Goal: Information Seeking & Learning: Check status

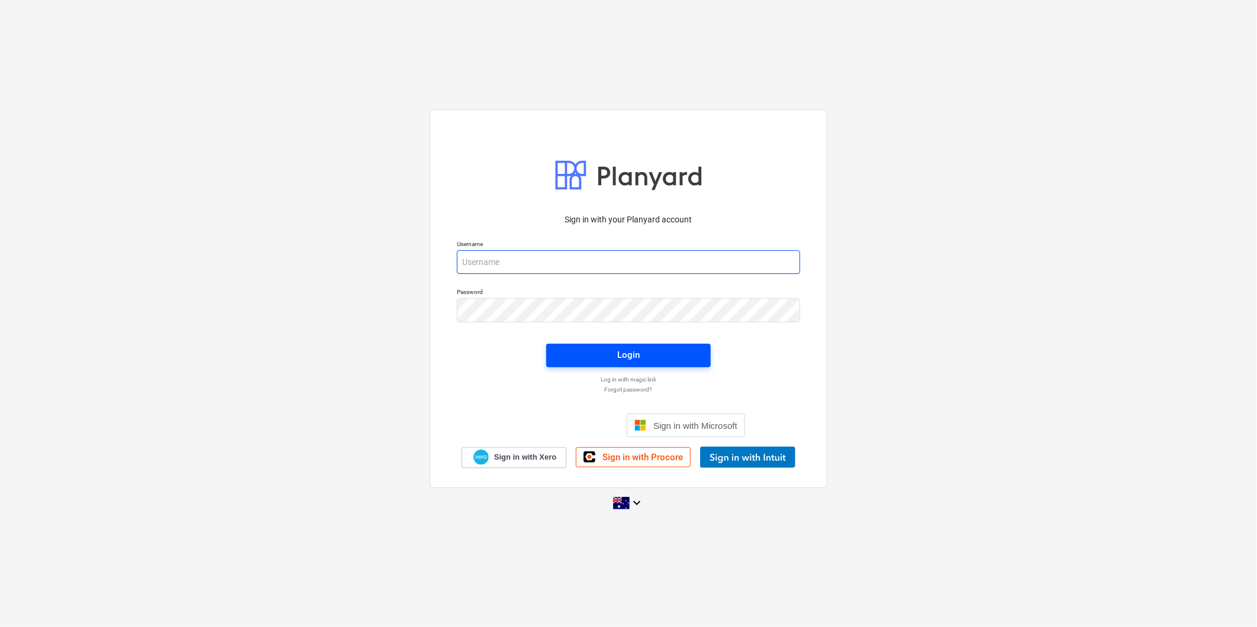
type input "[PERSON_NAME][EMAIL_ADDRESS][DOMAIN_NAME][PERSON_NAME]"
click at [643, 352] on span "Login" at bounding box center [629, 354] width 136 height 15
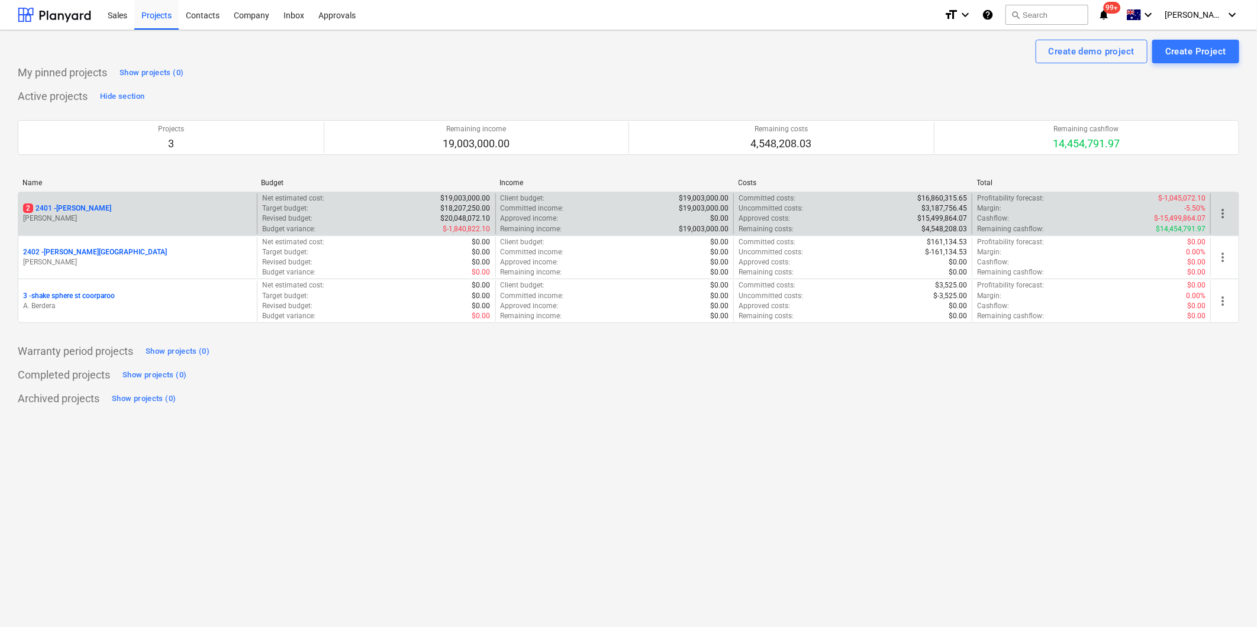
click at [125, 224] on p "[PERSON_NAME]" at bounding box center [137, 219] width 229 height 10
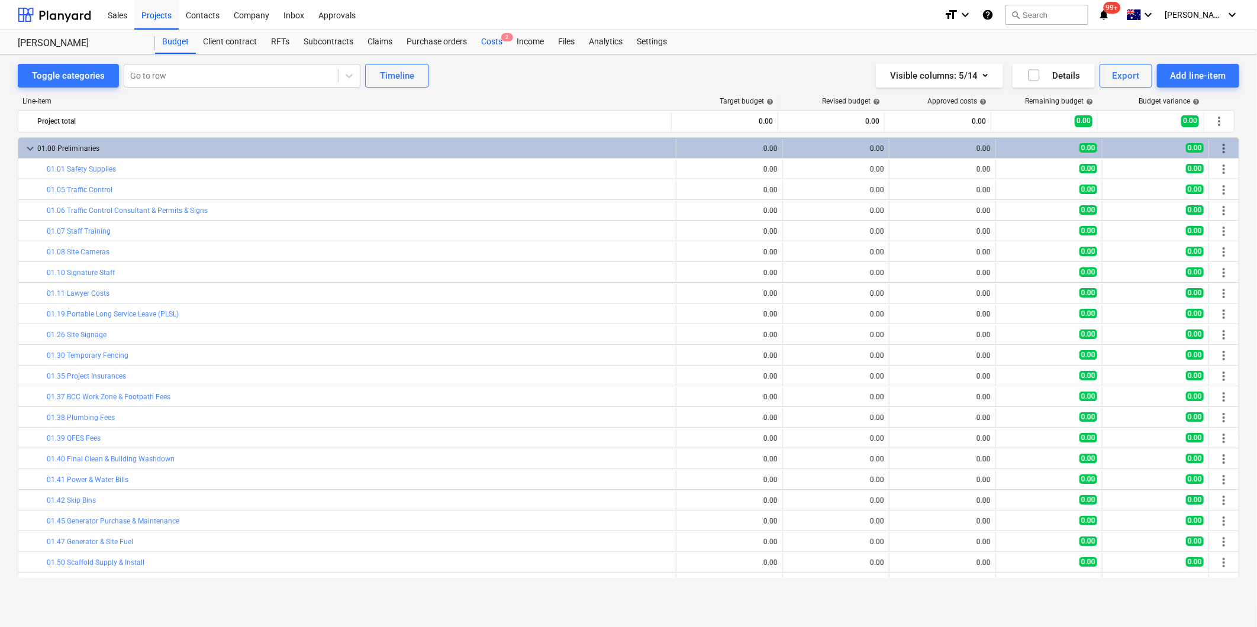
click at [484, 43] on div "Costs 2" at bounding box center [492, 42] width 36 height 24
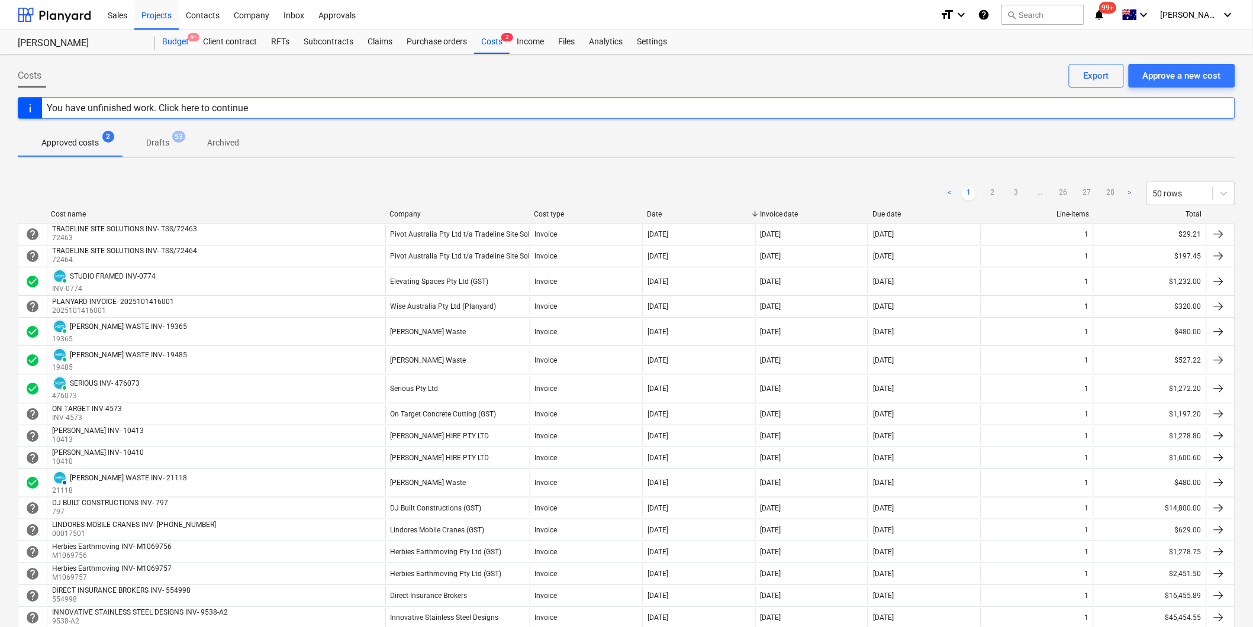
click at [173, 45] on div "Budget 9+" at bounding box center [175, 42] width 41 height 24
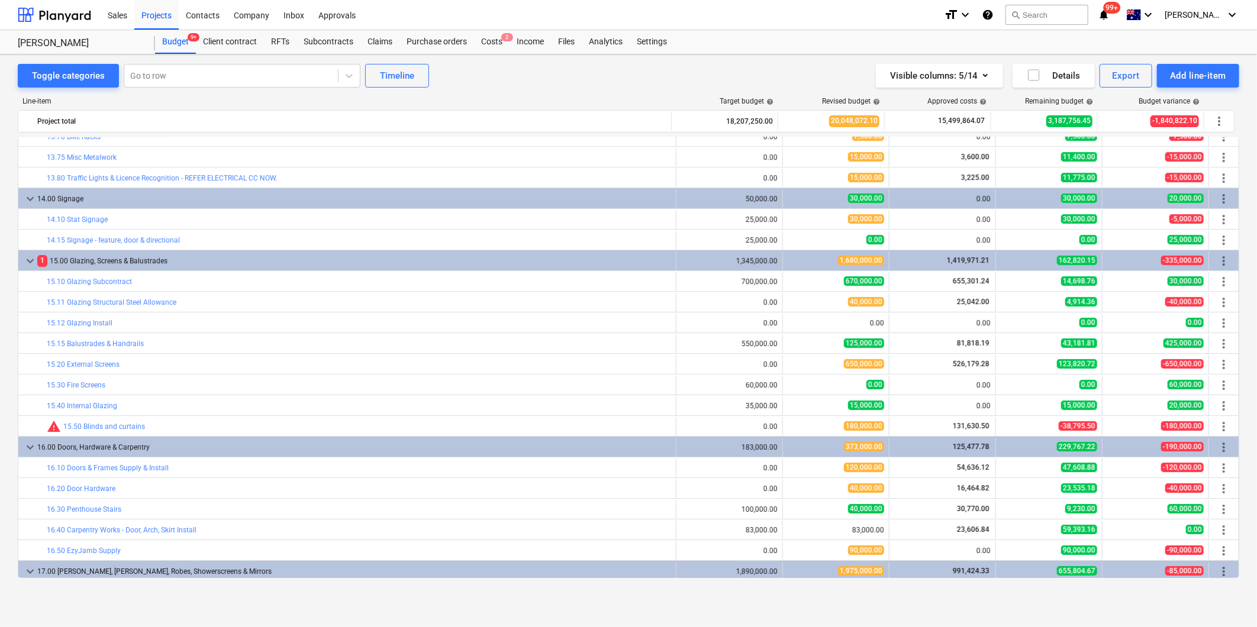
scroll to position [1830, 0]
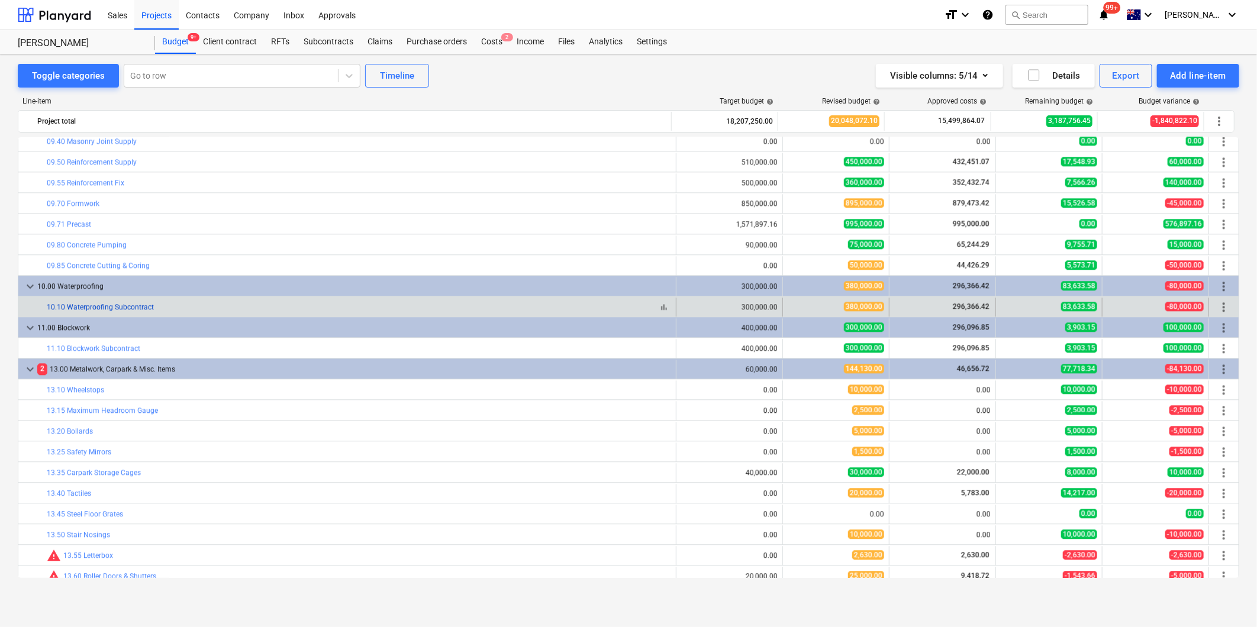
click at [117, 304] on link "10.10 Waterproofing Subcontract" at bounding box center [100, 307] width 107 height 8
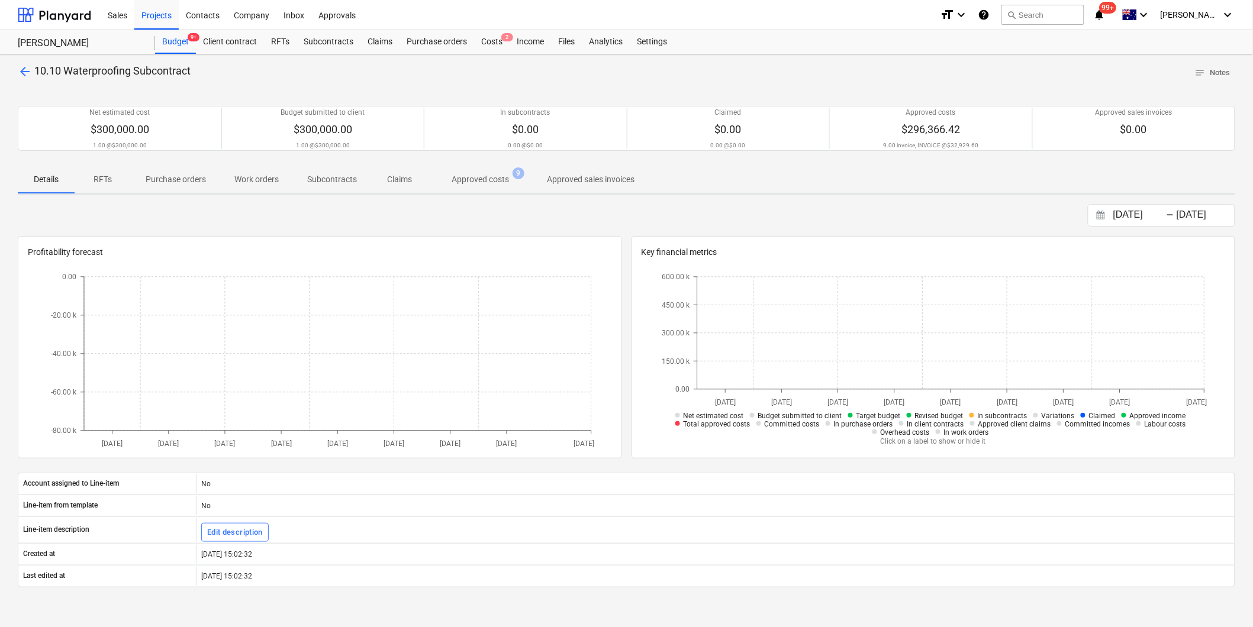
click at [494, 175] on p "Approved costs" at bounding box center [480, 179] width 57 height 12
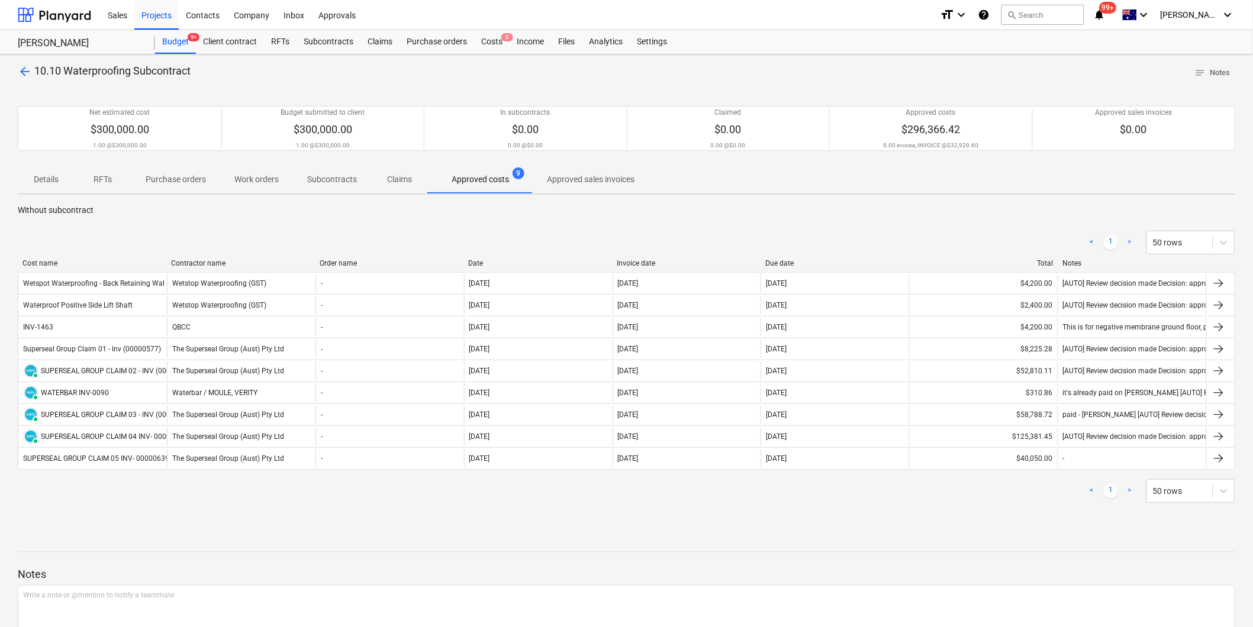
click at [20, 70] on span "arrow_back" at bounding box center [25, 72] width 14 height 14
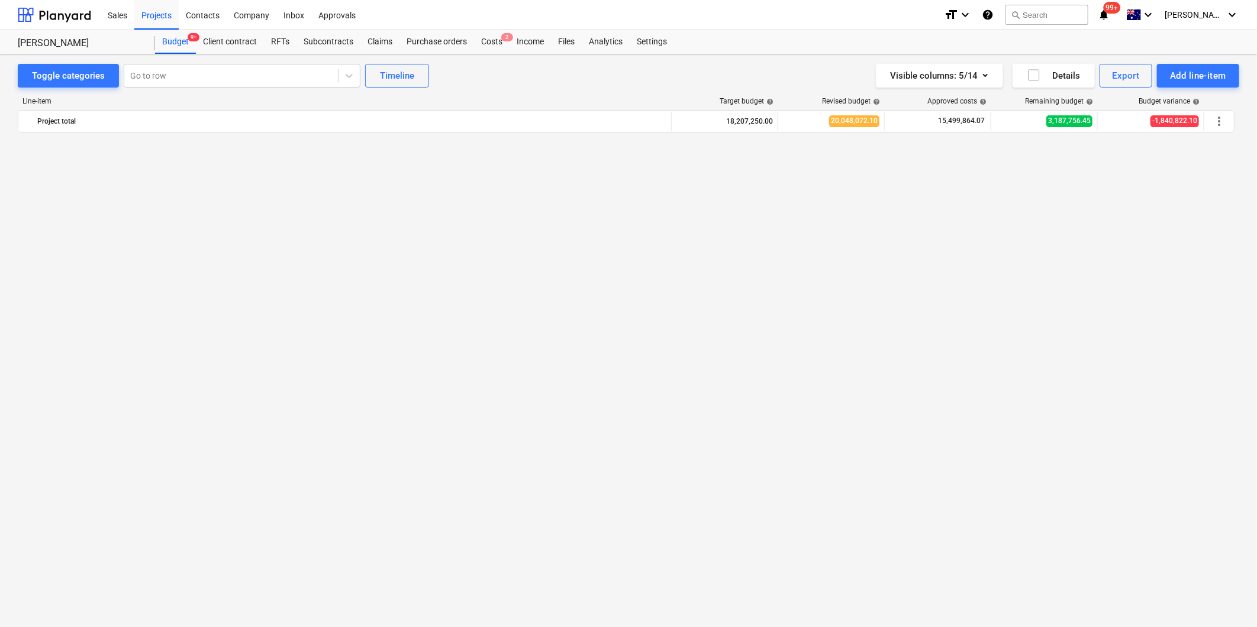
scroll to position [1771, 0]
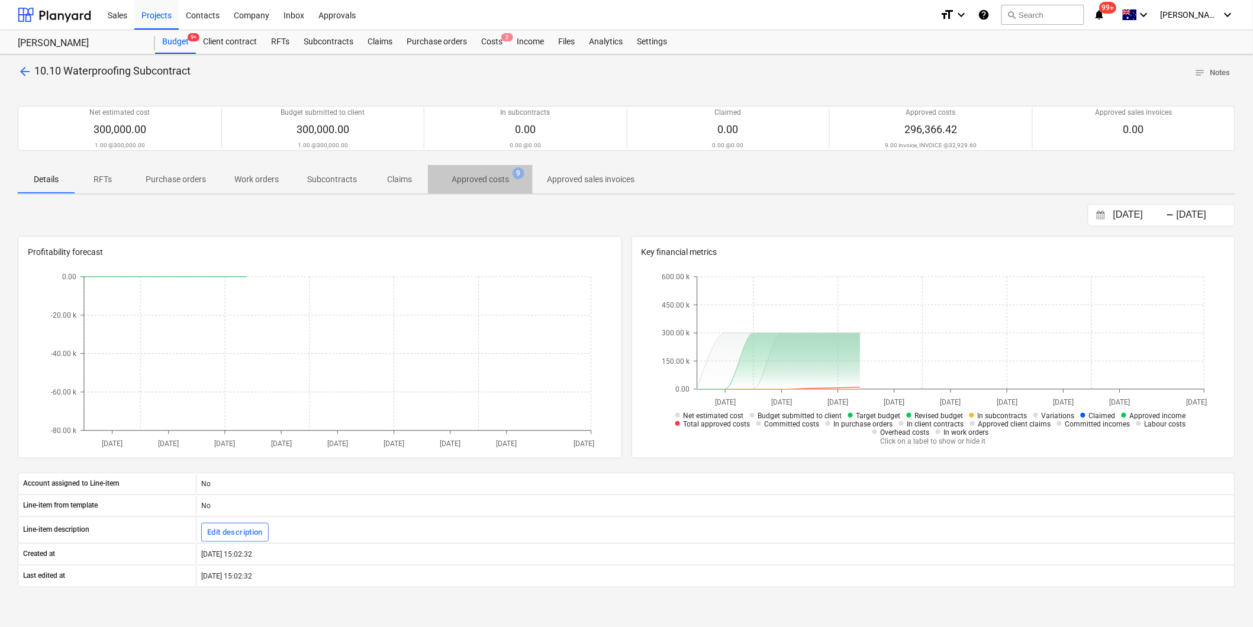
click at [452, 182] on p "Approved costs" at bounding box center [480, 179] width 57 height 12
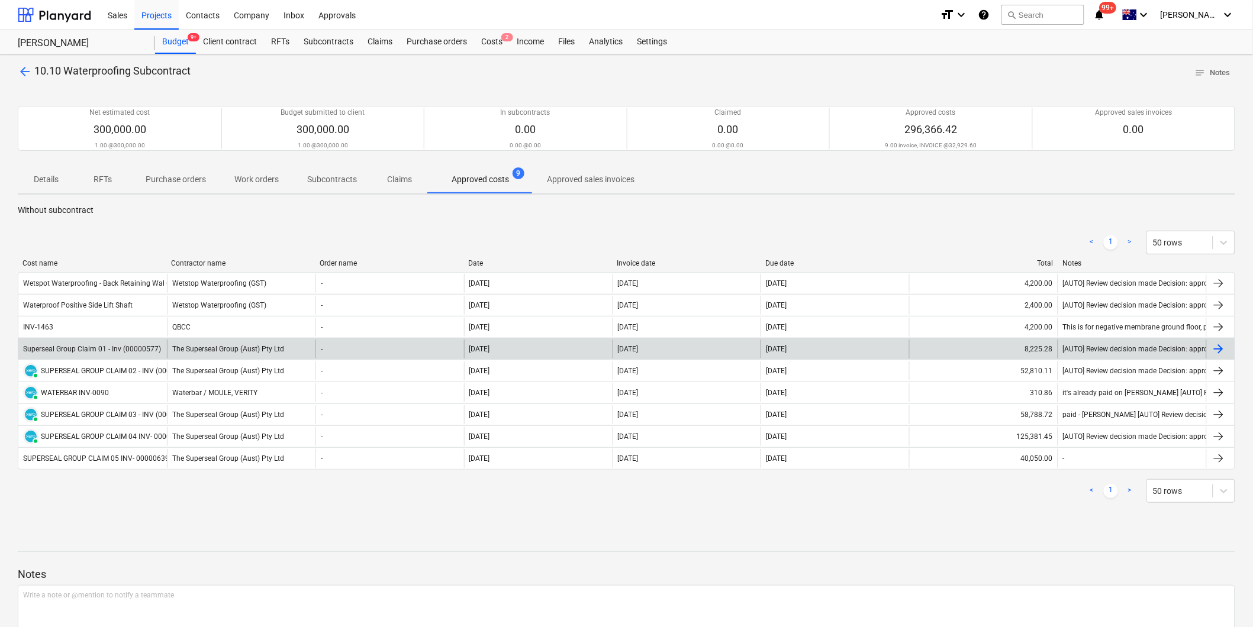
click at [84, 347] on div "Superseal Group Claim 01 - Inv (00000577)" at bounding box center [92, 349] width 138 height 8
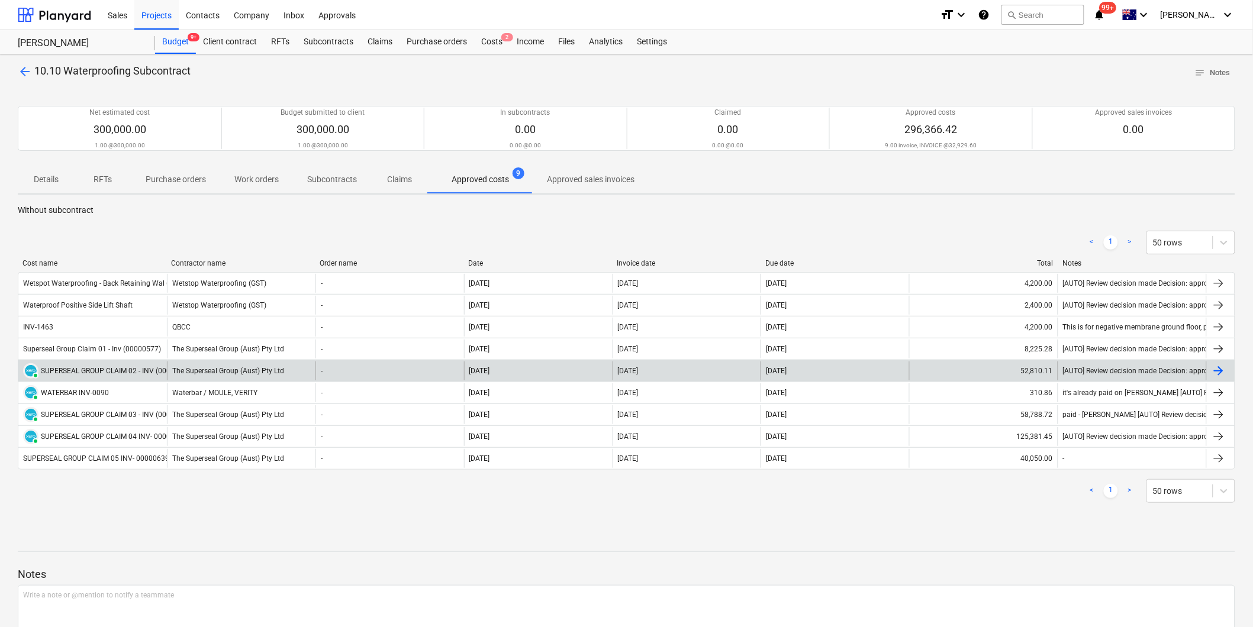
click at [120, 365] on div "PAID SUPERSEAL GROUP CLAIM 02 - INV (00000583)" at bounding box center [108, 370] width 170 height 15
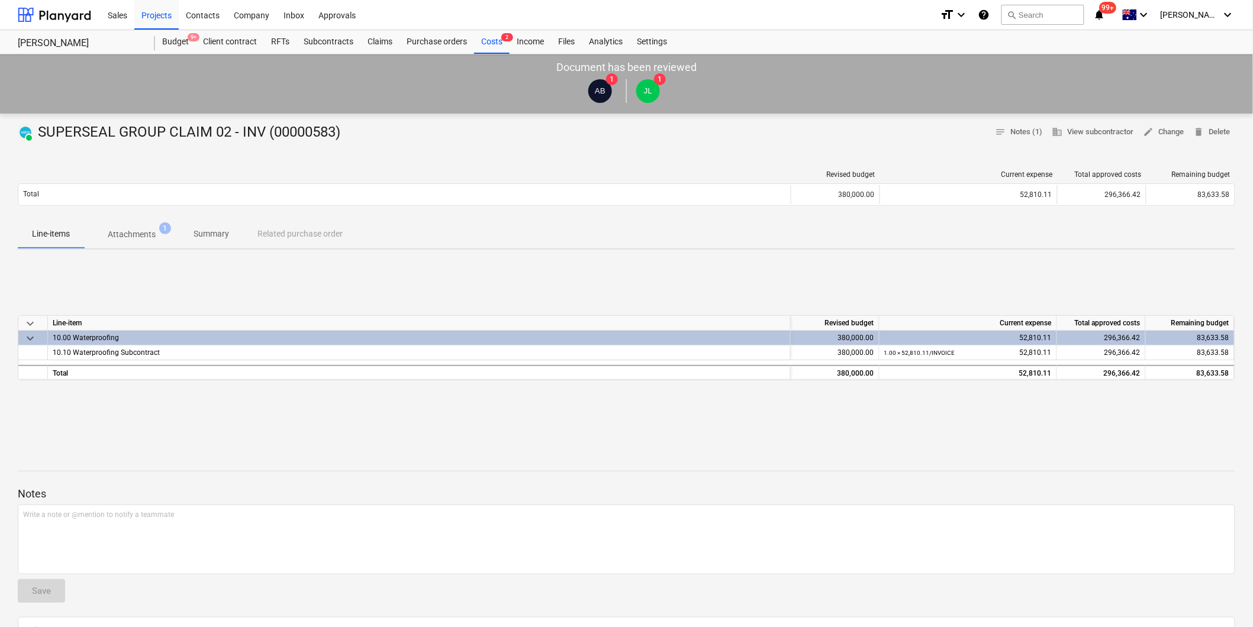
click at [137, 238] on p "Attachments" at bounding box center [132, 235] width 48 height 12
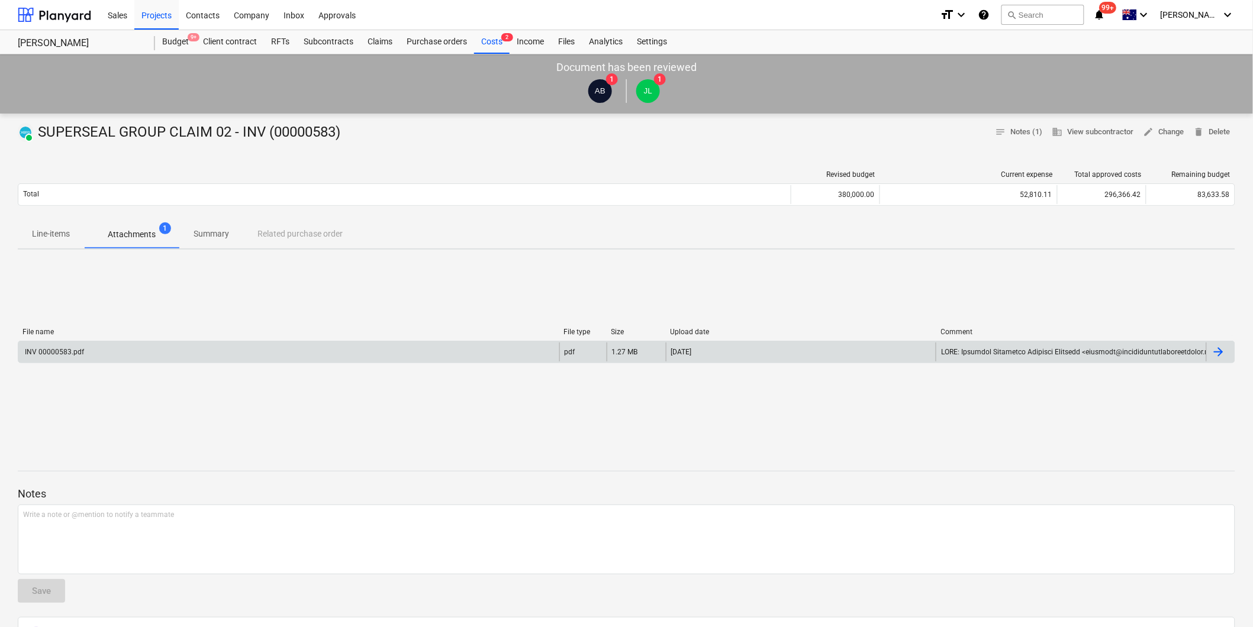
click at [187, 351] on div "INV 00000583.pdf" at bounding box center [288, 352] width 541 height 19
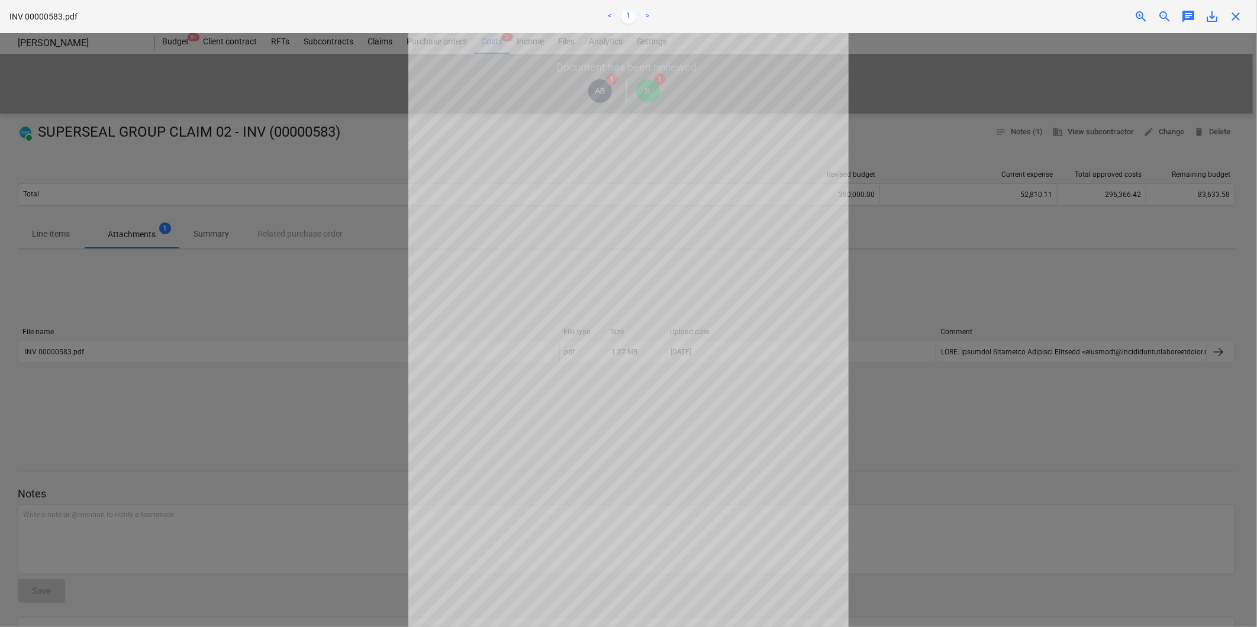
click at [388, 388] on div at bounding box center [628, 330] width 1257 height 594
click at [333, 450] on div at bounding box center [628, 330] width 1257 height 594
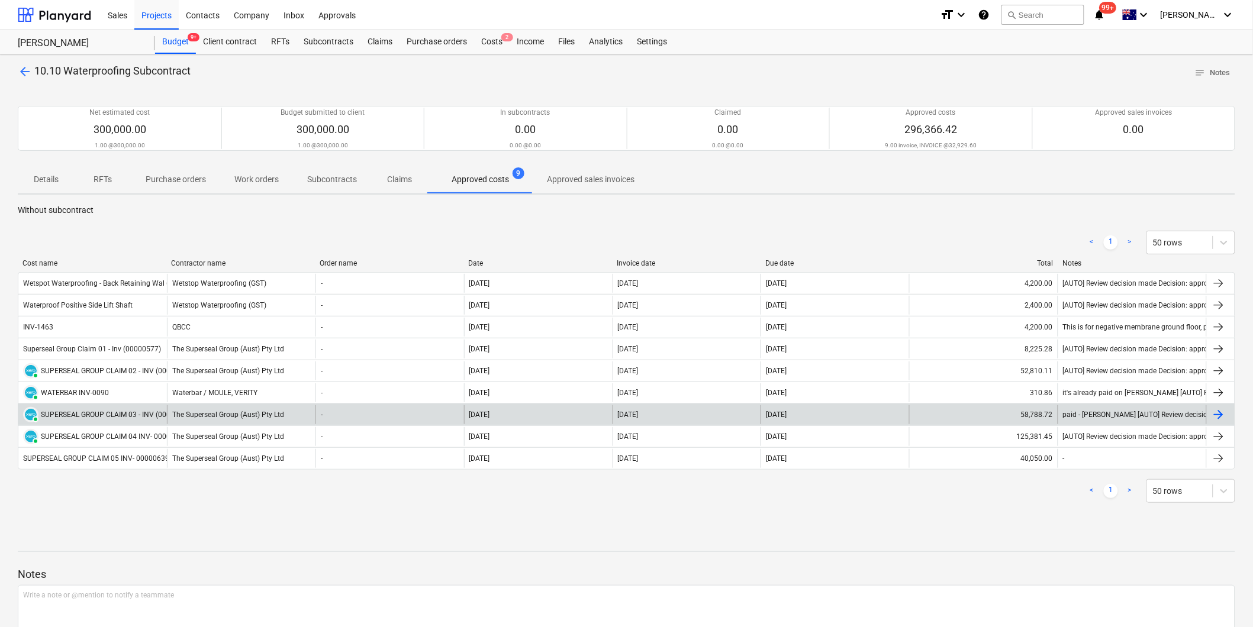
click at [99, 413] on div "SUPERSEAL GROUP CLAIM 03 - INV (00000605)" at bounding box center [117, 415] width 153 height 8
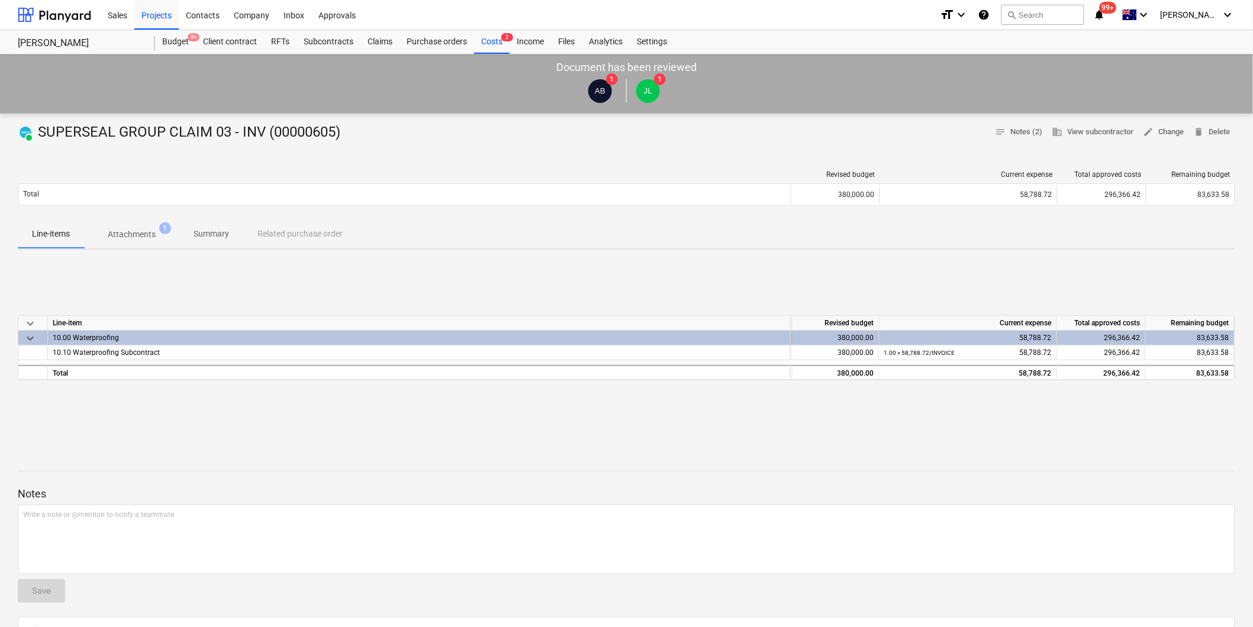
click at [130, 250] on div "PAID SUPERSEAL GROUP CLAIM 03 - INV (00000605) notes Notes (2) business View su…" at bounding box center [626, 480] width 1253 height 732
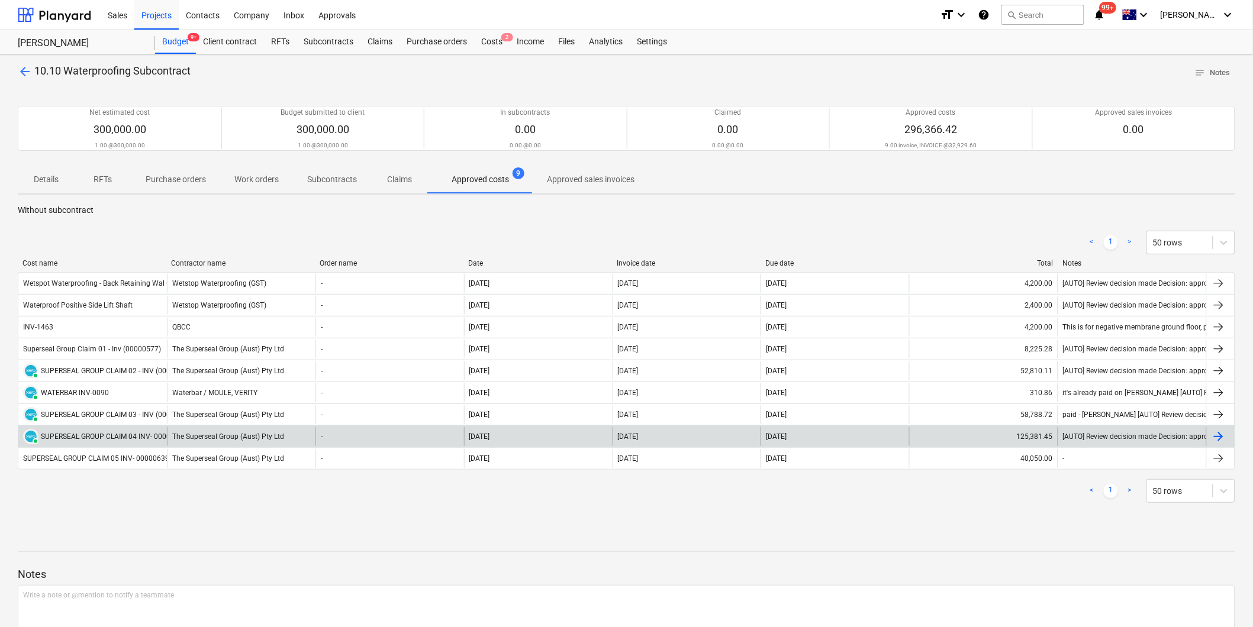
click at [132, 435] on div "SUPERSEAL GROUP CLAIM 04 INV- 00000625" at bounding box center [114, 437] width 146 height 8
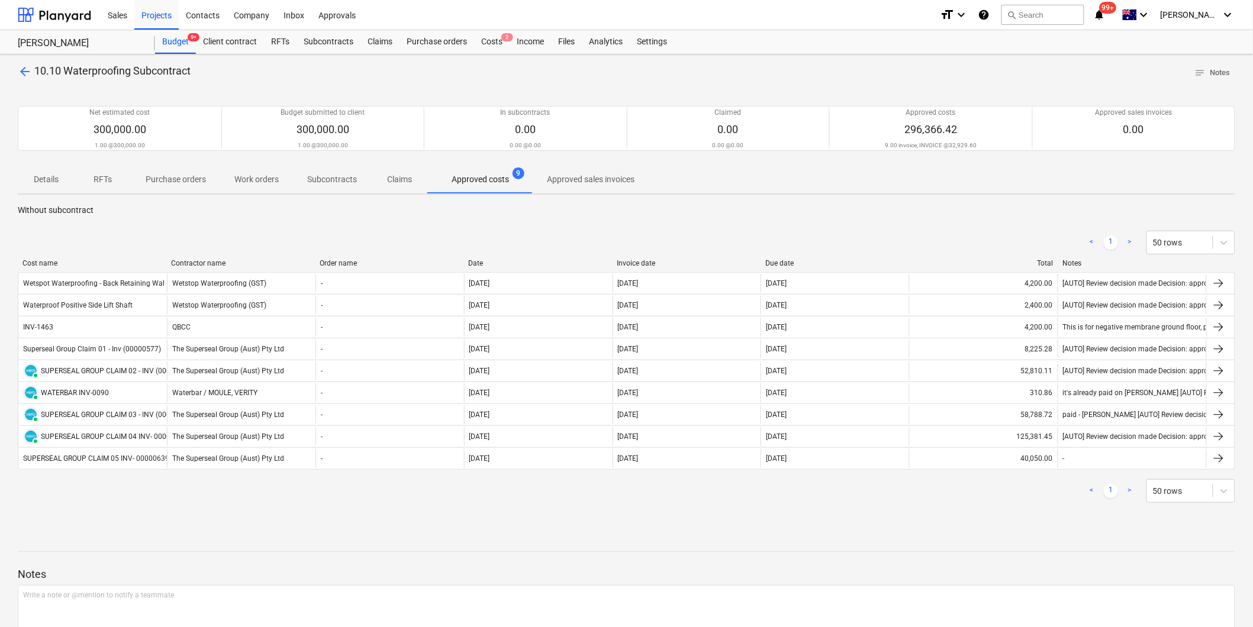
click at [21, 73] on span "arrow_back" at bounding box center [25, 72] width 14 height 14
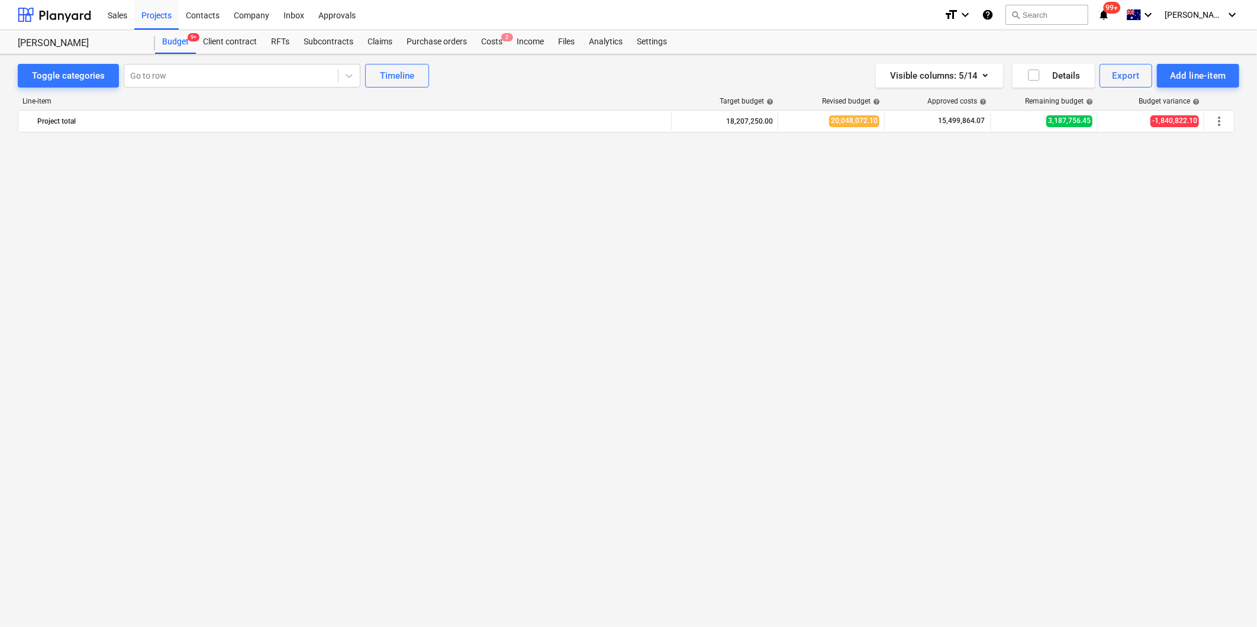
scroll to position [1771, 0]
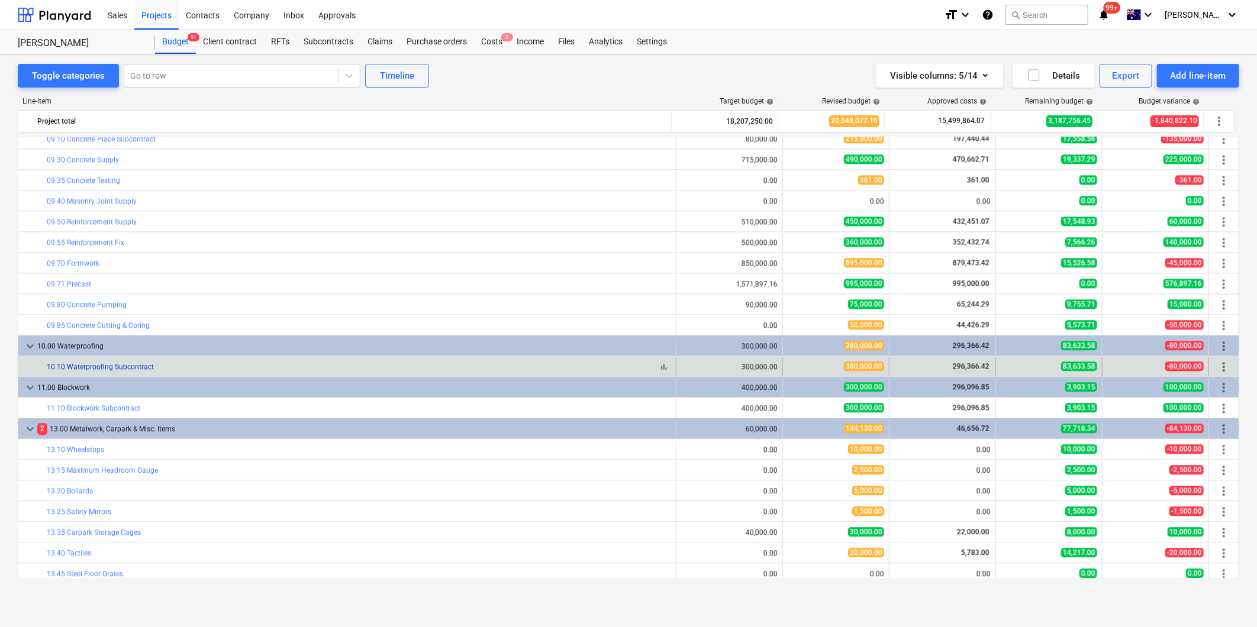
click at [104, 365] on link "10.10 Waterproofing Subcontract" at bounding box center [100, 367] width 107 height 8
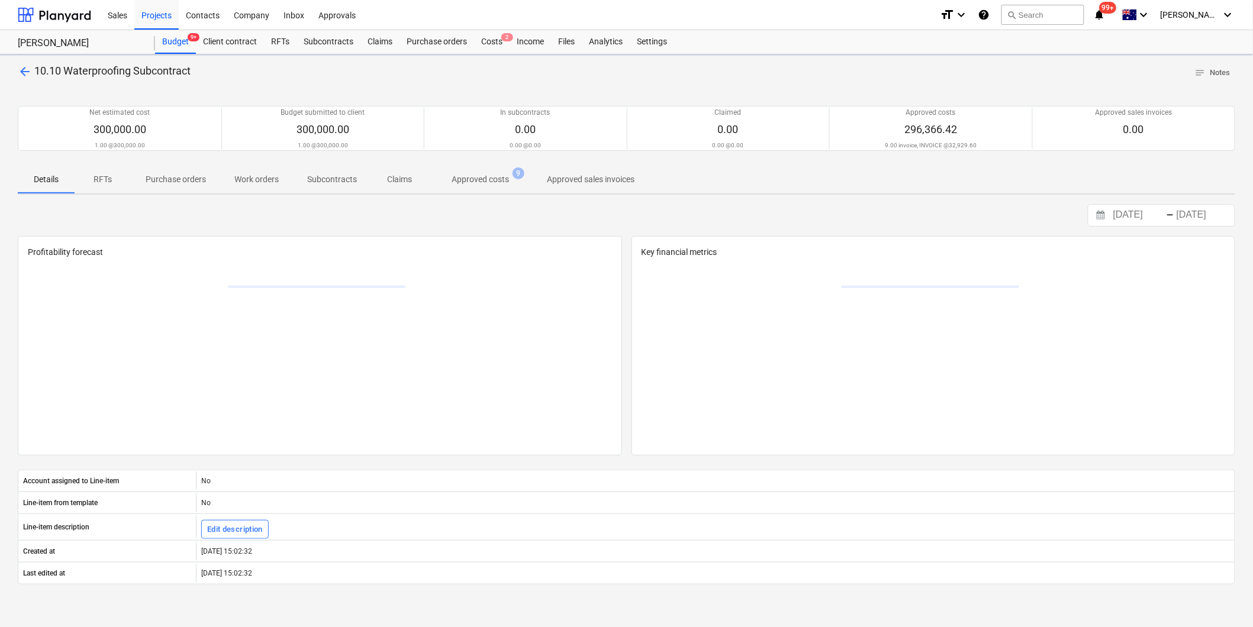
click at [459, 181] on p "Approved costs" at bounding box center [480, 179] width 57 height 12
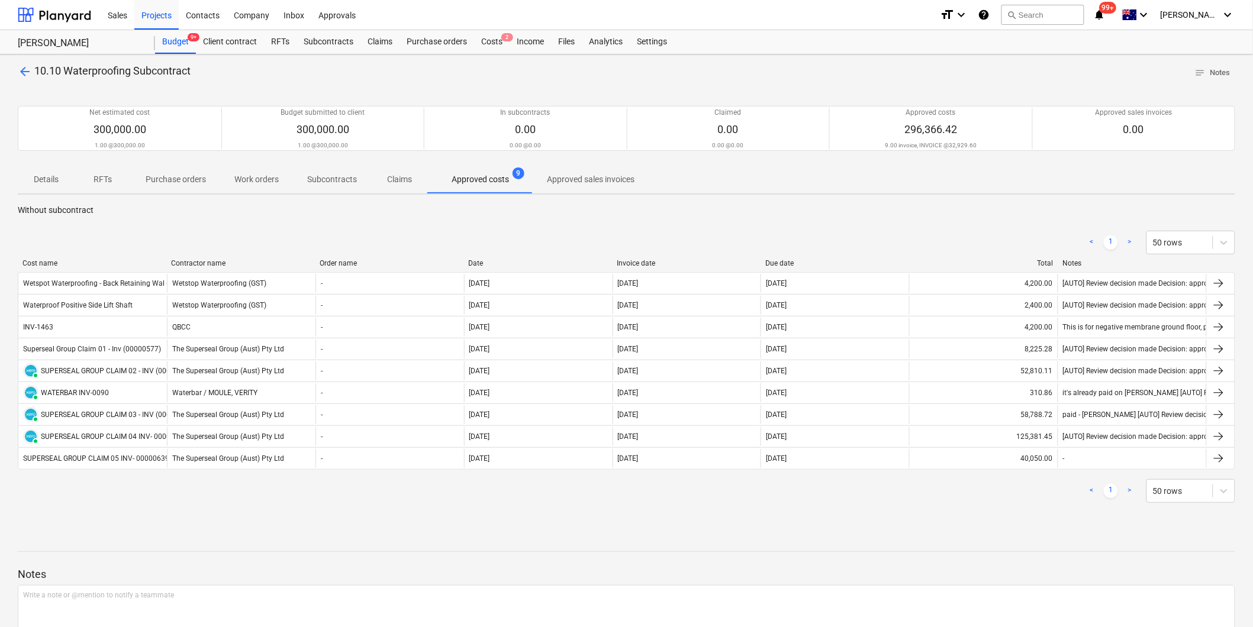
click at [24, 69] on span "arrow_back" at bounding box center [25, 72] width 14 height 14
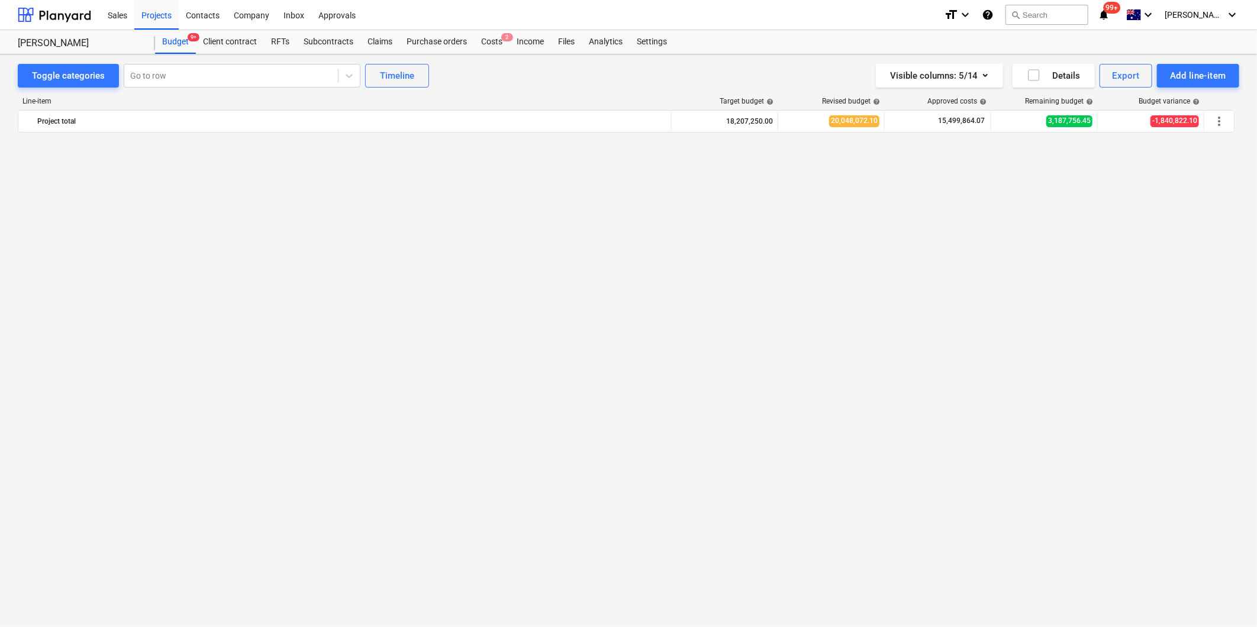
scroll to position [1771, 0]
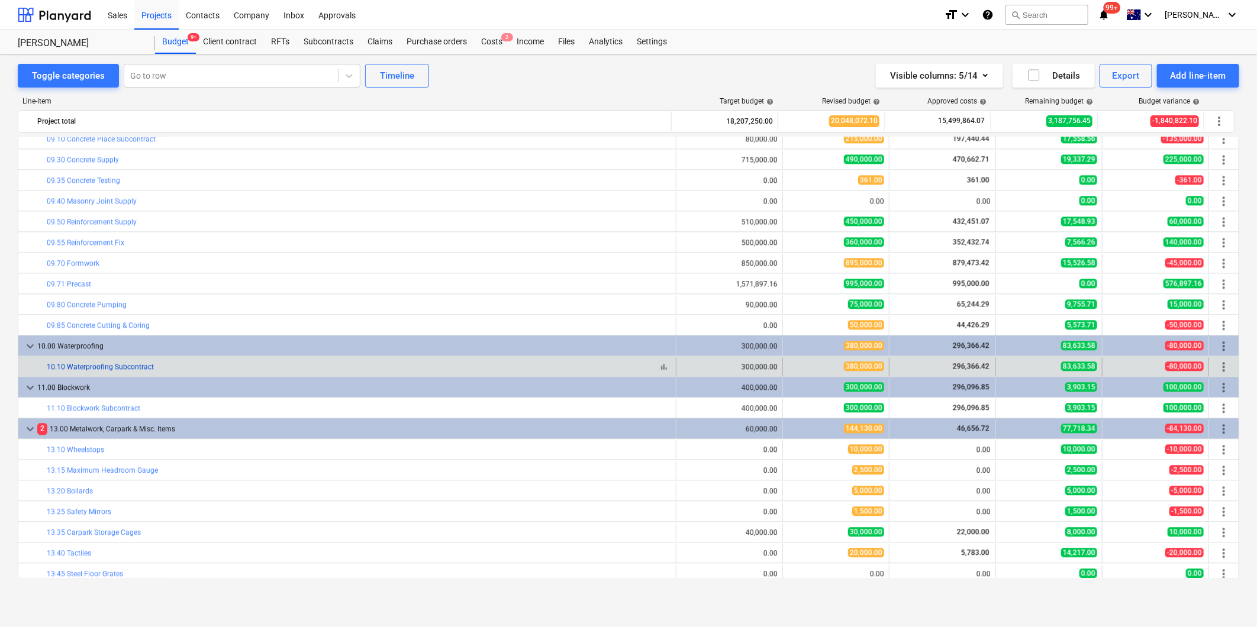
click at [111, 369] on link "10.10 Waterproofing Subcontract" at bounding box center [100, 367] width 107 height 8
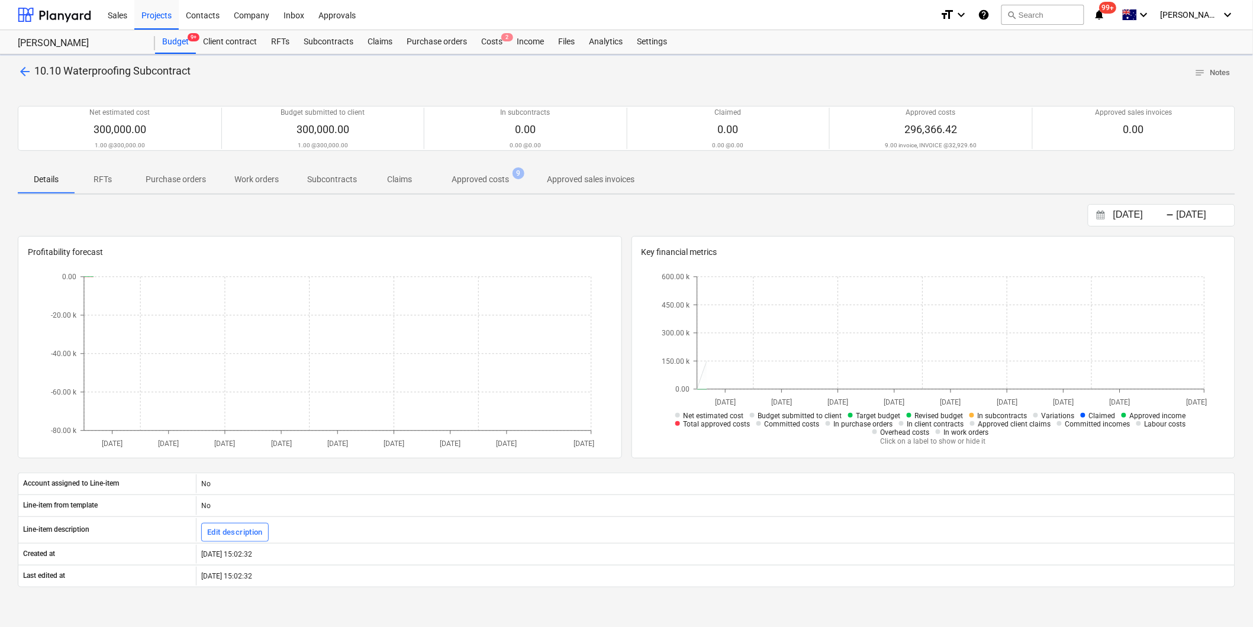
click at [490, 169] on span "Approved costs 9" at bounding box center [480, 179] width 105 height 21
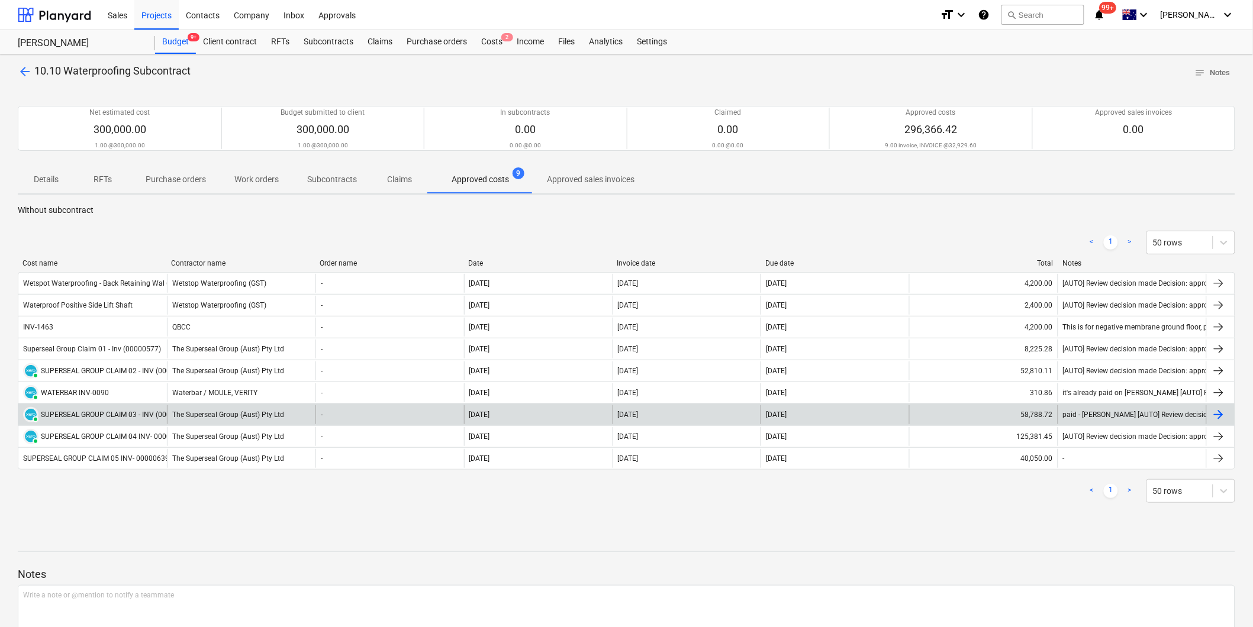
click at [1032, 417] on div "58,788.72" at bounding box center [983, 414] width 149 height 19
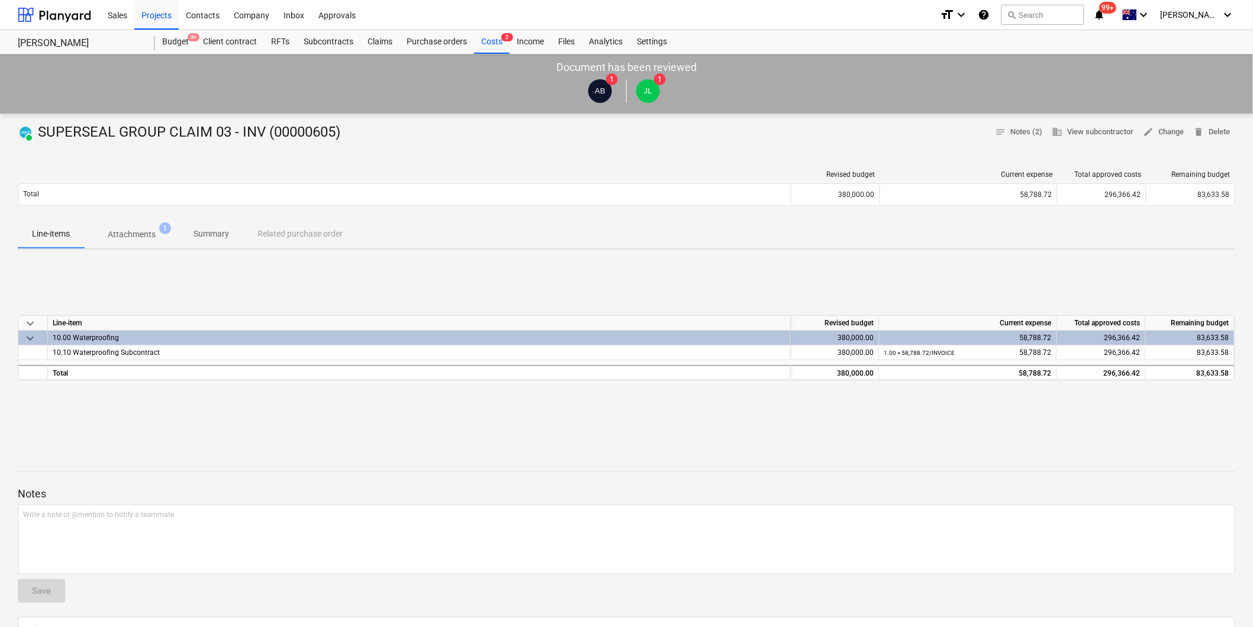
click at [120, 229] on p "Attachments" at bounding box center [132, 235] width 48 height 12
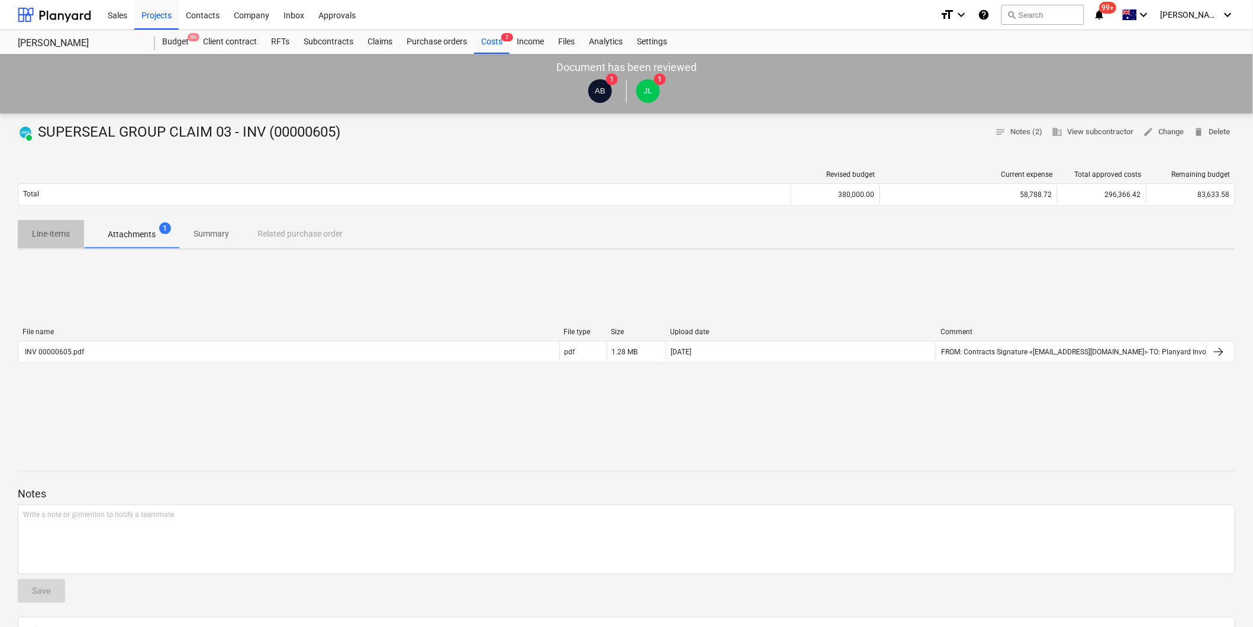
click at [54, 234] on p "Line-items" at bounding box center [51, 234] width 38 height 12
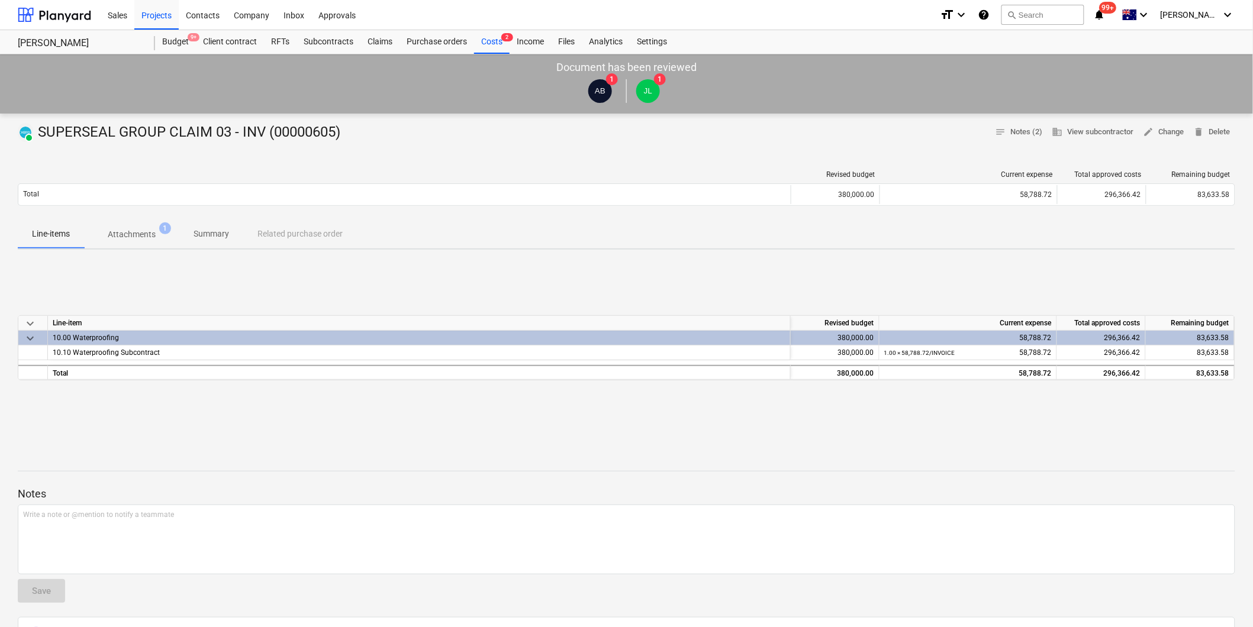
click at [150, 235] on p "Attachments" at bounding box center [132, 235] width 48 height 12
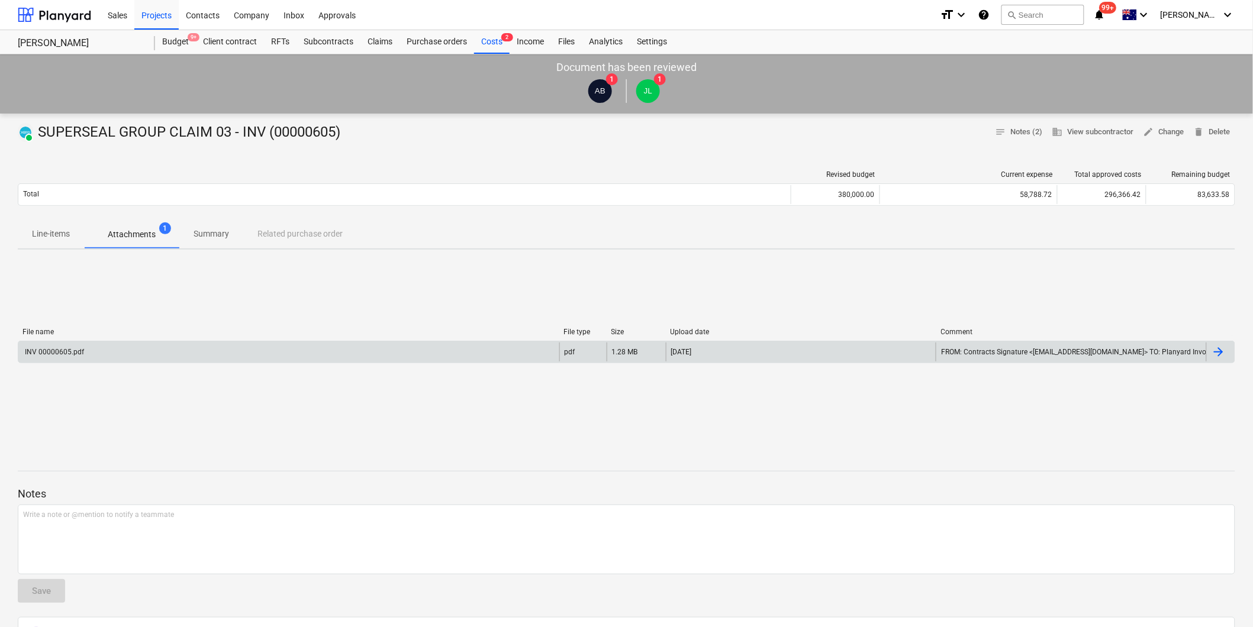
click at [77, 359] on div "INV 00000605.pdf" at bounding box center [288, 352] width 541 height 19
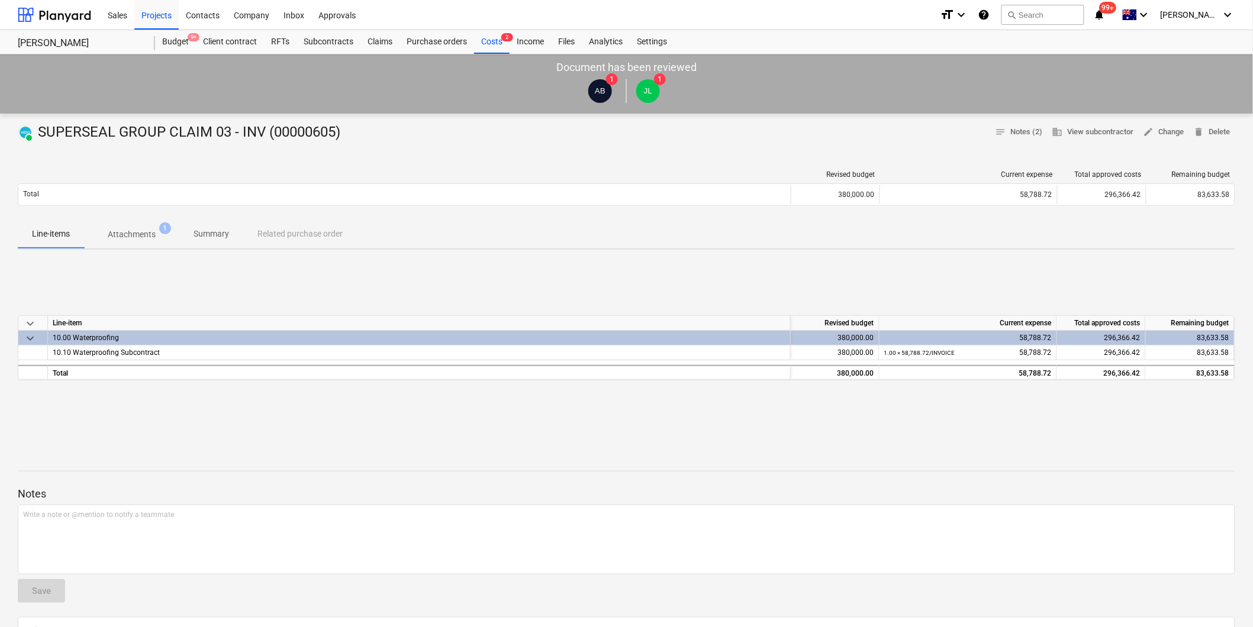
drag, startPoint x: 309, startPoint y: 321, endPoint x: 314, endPoint y: 316, distance: 8.0
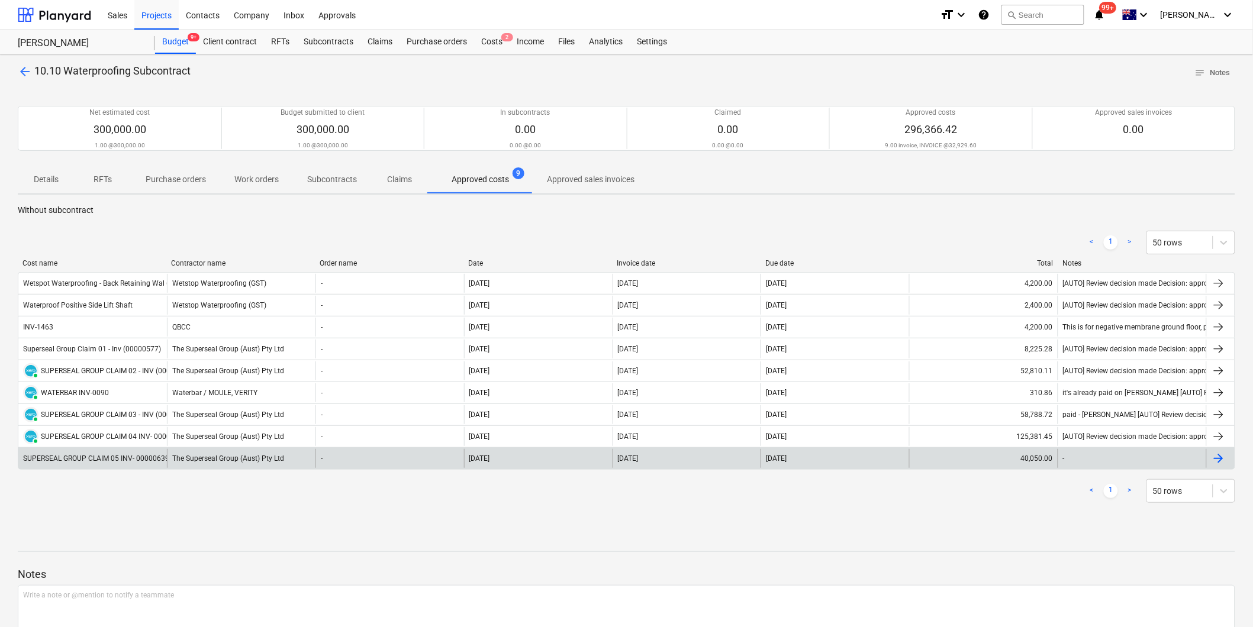
click at [809, 453] on div "[DATE]" at bounding box center [835, 458] width 149 height 19
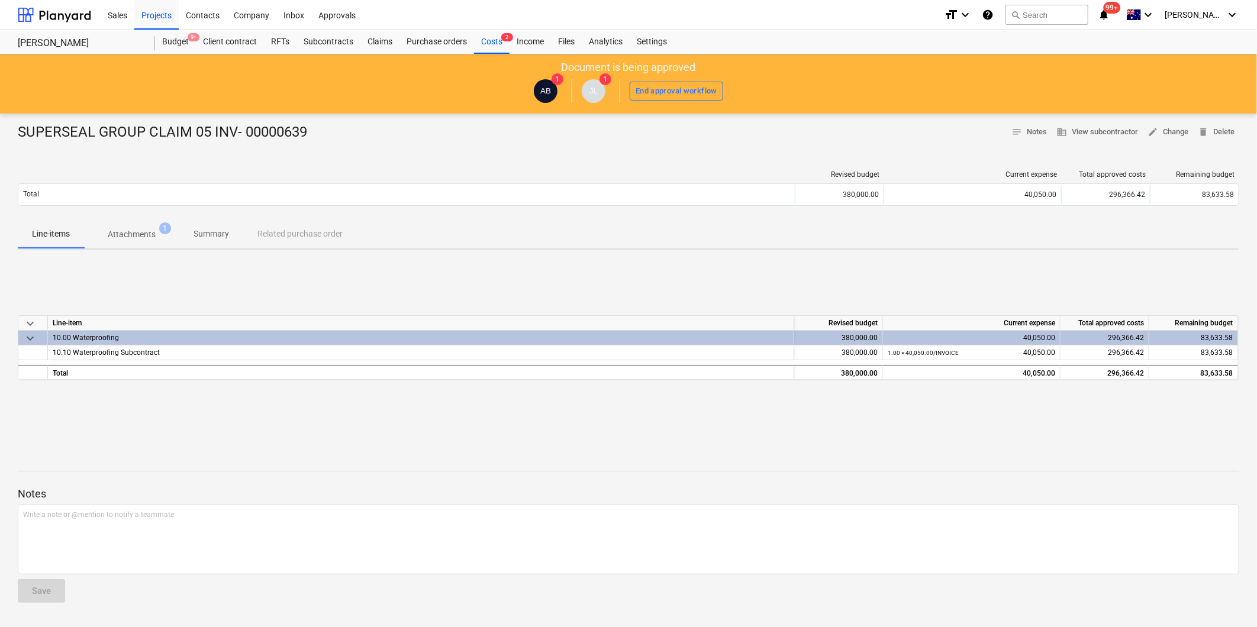
click at [118, 221] on button "Attachments 1" at bounding box center [131, 234] width 95 height 28
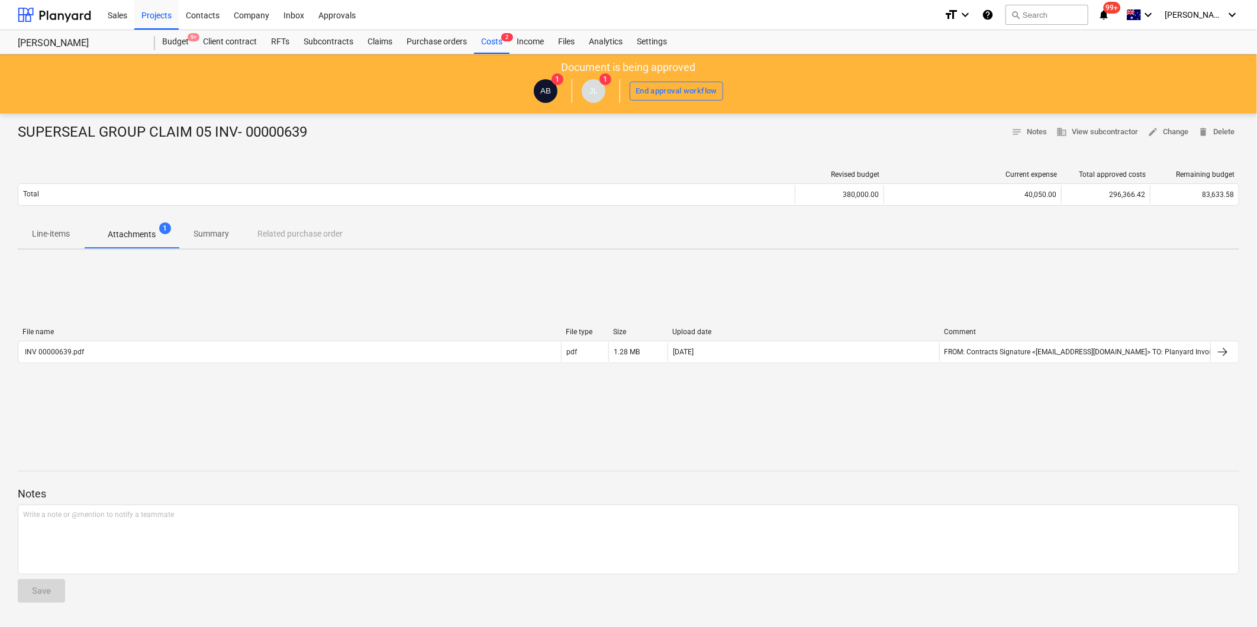
click at [124, 365] on div "File name File type Size Upload date Comment INV 00000639.pdf pdf 1.28 MB [DATE…" at bounding box center [629, 348] width 1222 height 40
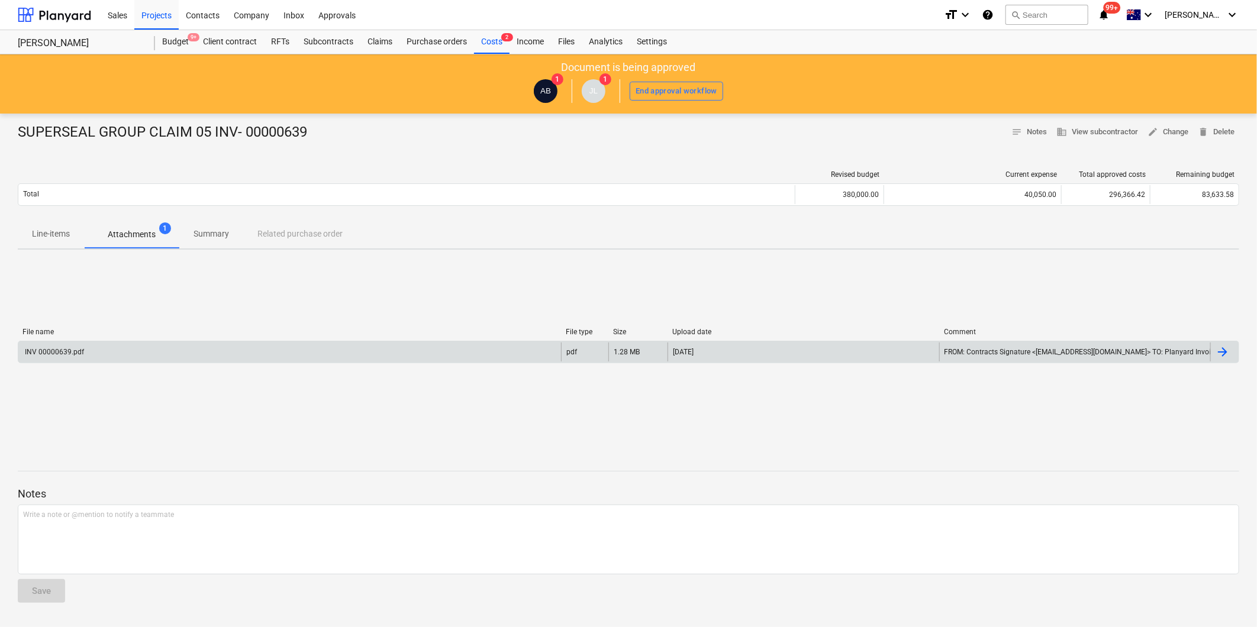
click at [129, 350] on div "INV 00000639.pdf" at bounding box center [289, 352] width 543 height 19
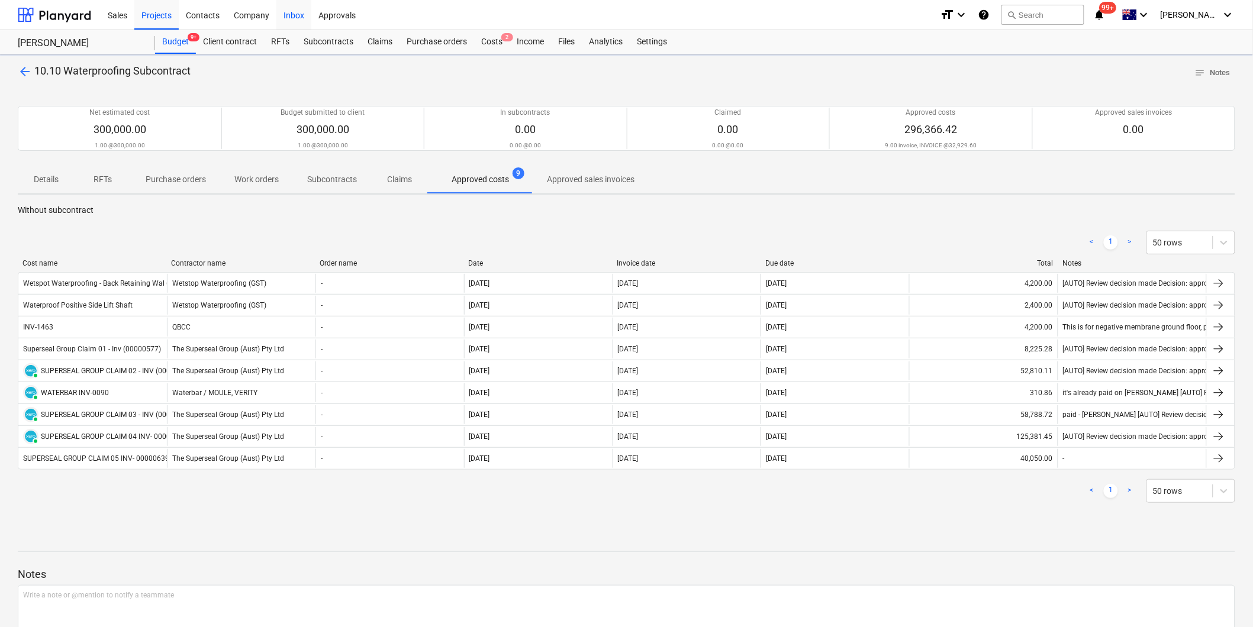
drag, startPoint x: 28, startPoint y: 75, endPoint x: 306, endPoint y: 14, distance: 284.3
click at [28, 75] on span "arrow_back" at bounding box center [25, 72] width 14 height 14
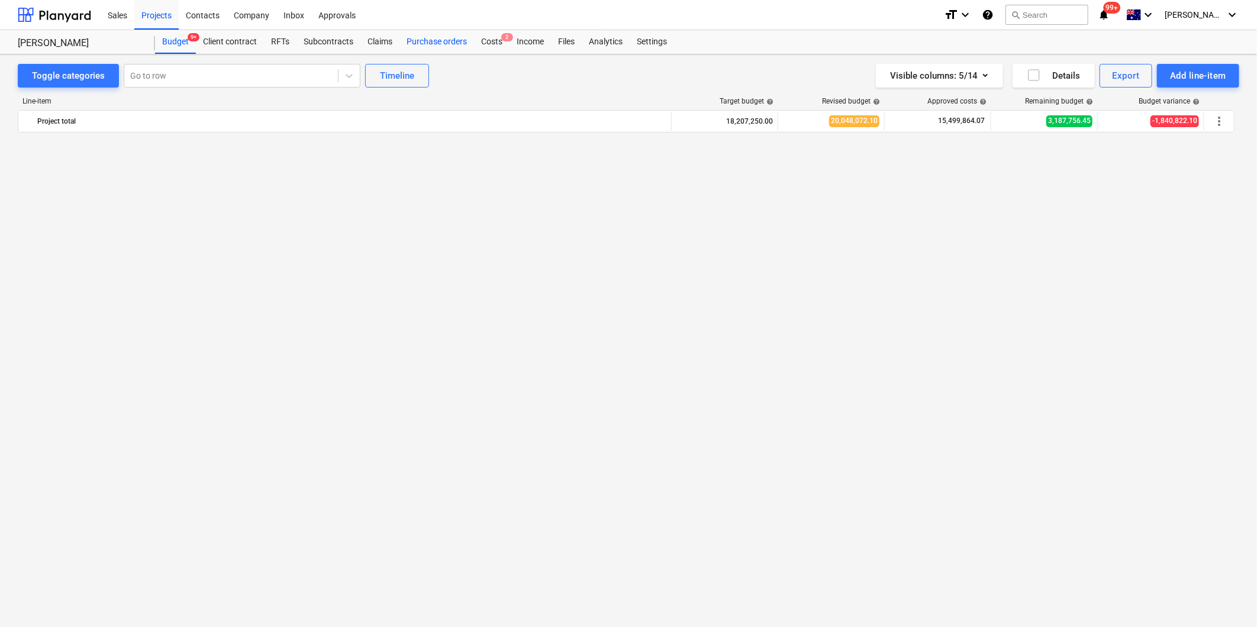
scroll to position [1771, 0]
